Goal: Communication & Community: Answer question/provide support

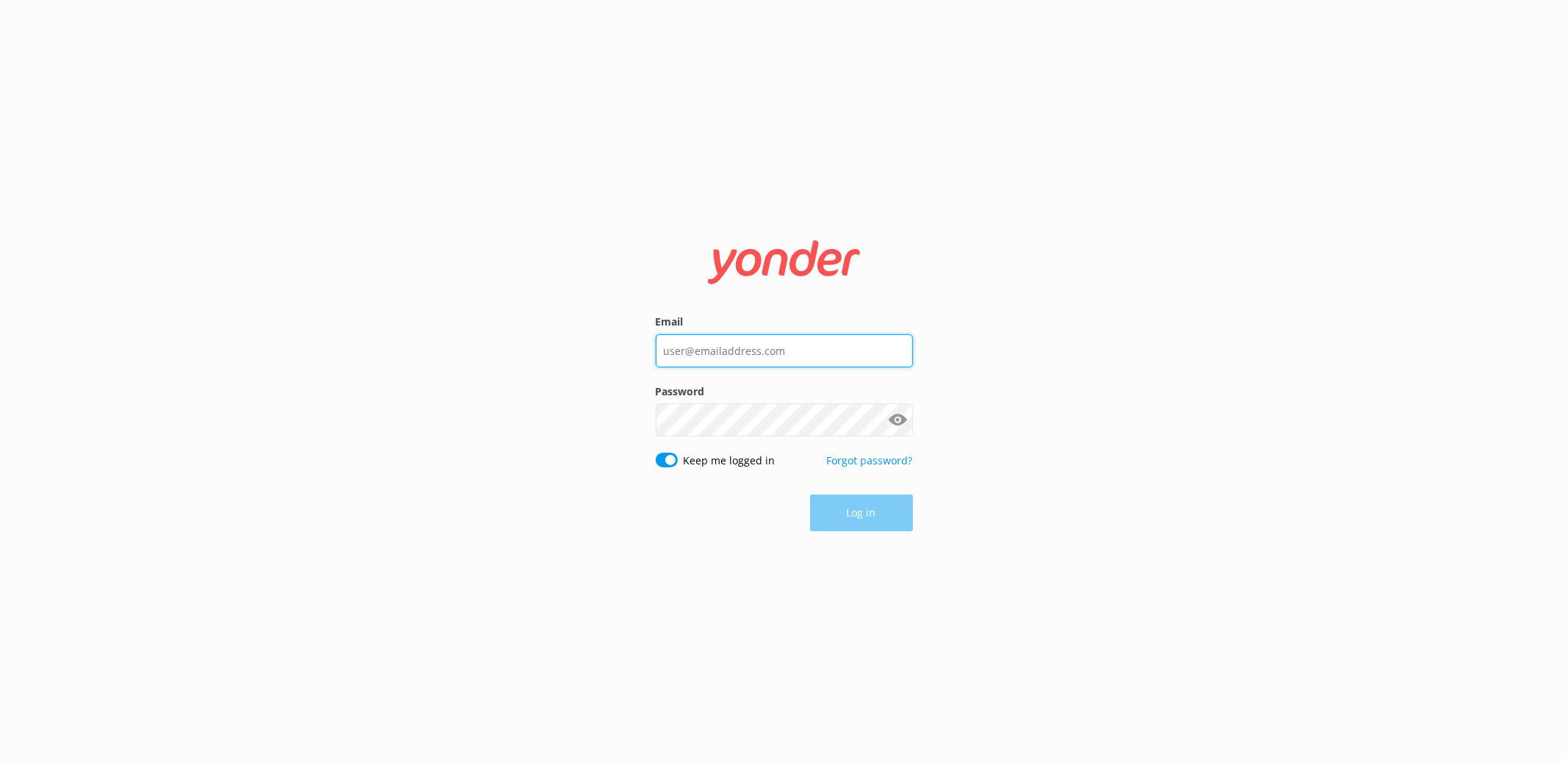
type input "[EMAIL_ADDRESS][DOMAIN_NAME]"
drag, startPoint x: 1013, startPoint y: 514, endPoint x: 907, endPoint y: 516, distance: 106.0
click at [1013, 514] on div "Email [EMAIL_ADDRESS][DOMAIN_NAME] Password Show password Keep me logged in For…" at bounding box center [784, 381] width 1568 height 762
click at [893, 516] on button "Log in" at bounding box center [861, 513] width 103 height 36
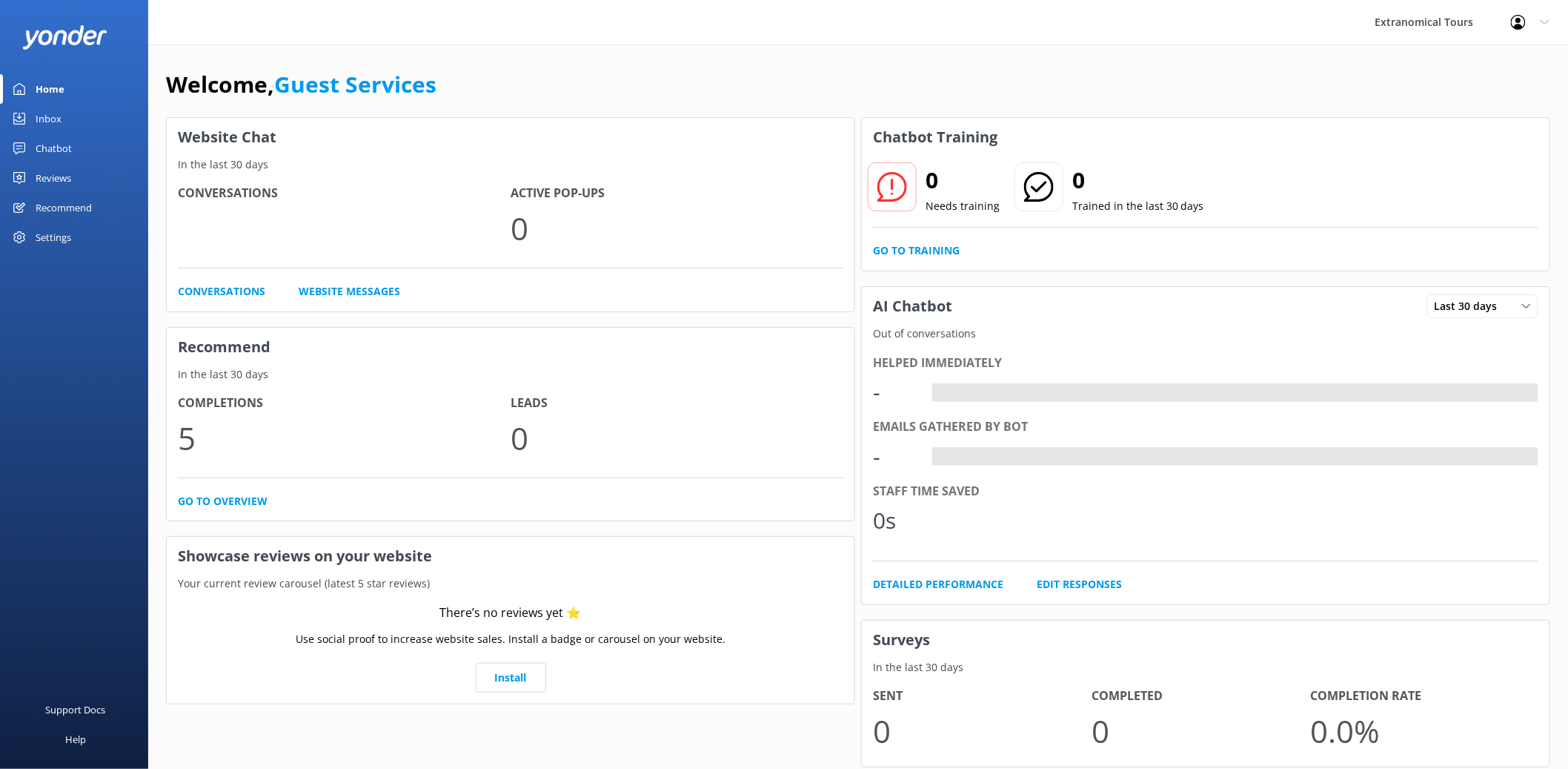
click at [36, 122] on div "Inbox" at bounding box center [49, 119] width 26 height 30
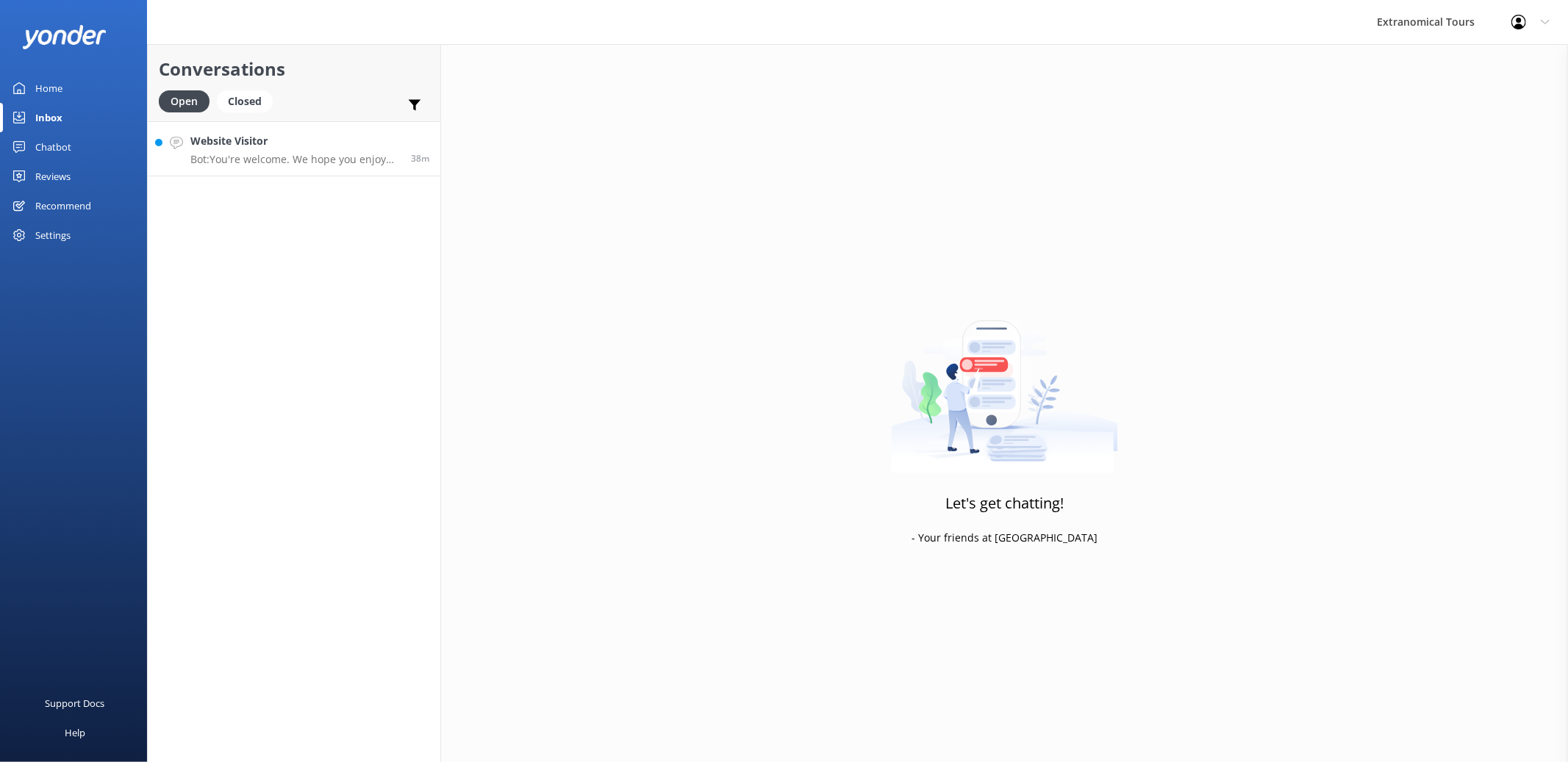
click at [279, 153] on p "Bot: You're welcome. We hope you enjoy your tour!" at bounding box center [295, 160] width 210 height 14
